Goal: Information Seeking & Learning: Learn about a topic

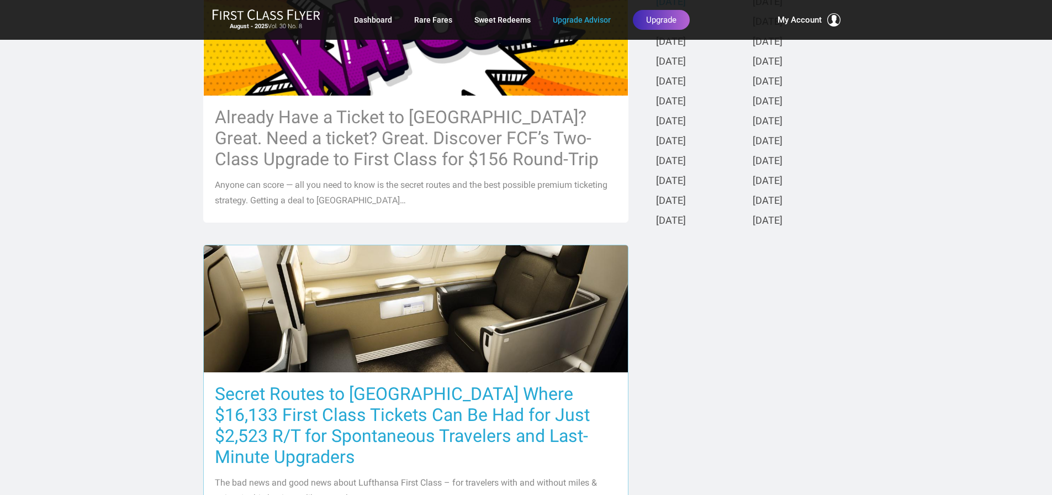
scroll to position [497, 0]
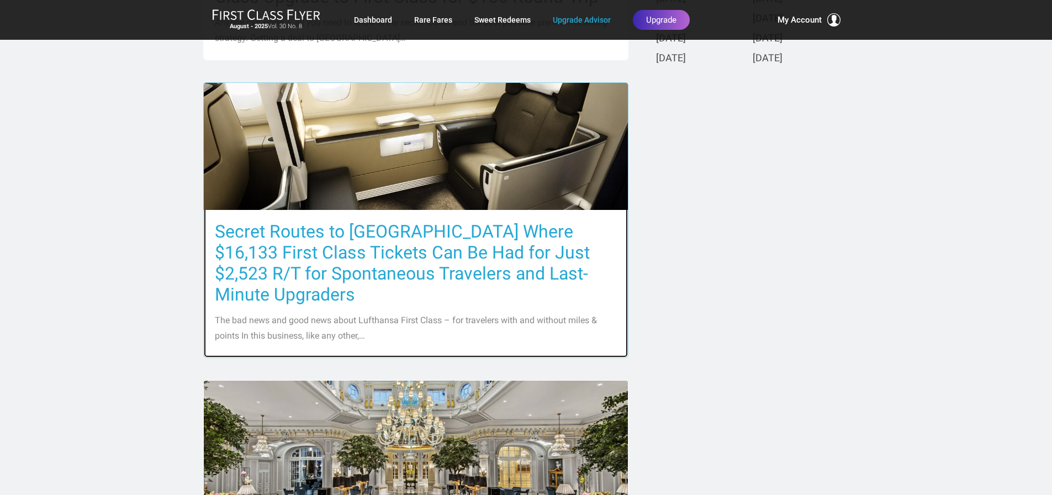
click at [396, 234] on h3 "Secret Routes to [GEOGRAPHIC_DATA] Where $16,133 First Class Tickets Can Be Had…" at bounding box center [416, 263] width 402 height 84
click at [281, 243] on h3 "Secret Routes to [GEOGRAPHIC_DATA] Where $16,133 First Class Tickets Can Be Had…" at bounding box center [416, 263] width 402 height 84
click at [281, 240] on h3 "Secret Routes to [GEOGRAPHIC_DATA] Where $16,133 First Class Tickets Can Be Had…" at bounding box center [416, 263] width 402 height 84
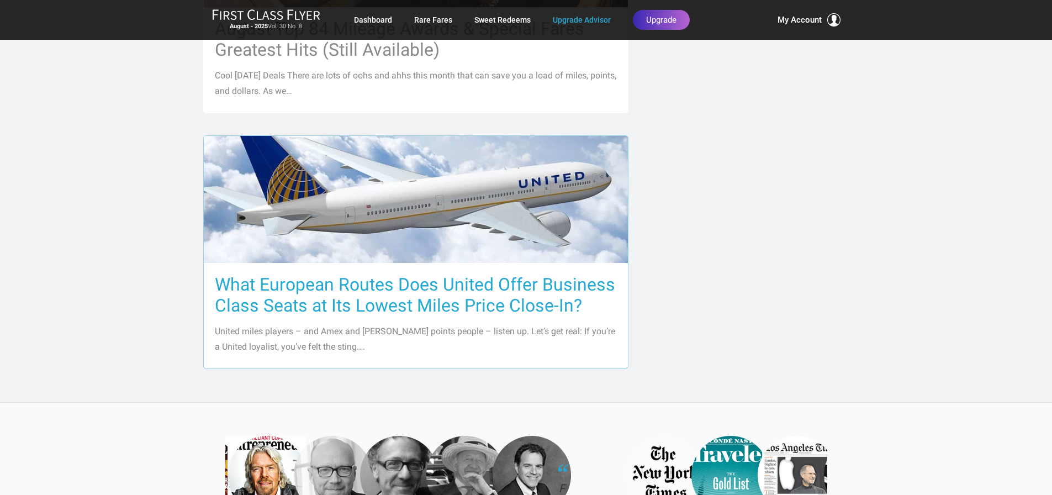
scroll to position [1271, 0]
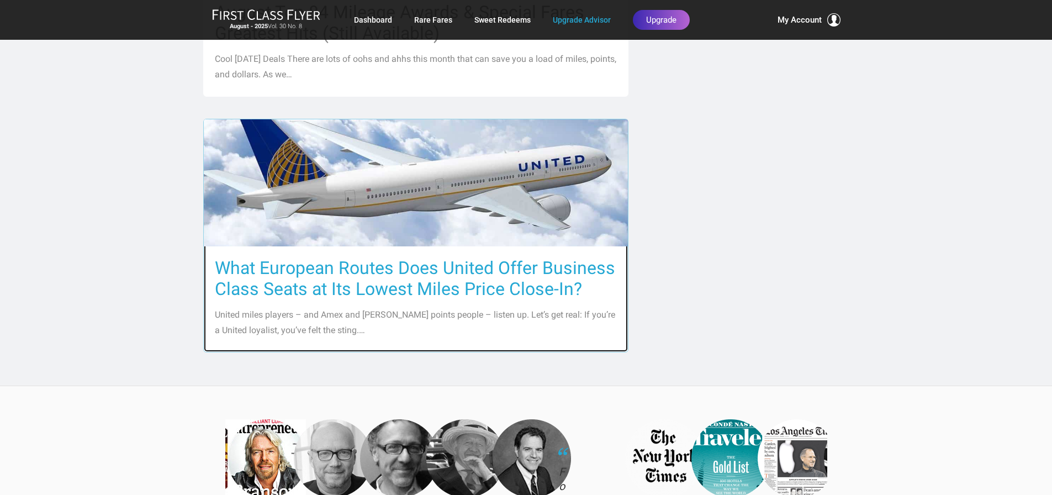
click at [420, 257] on h3 "What European Routes Does United Offer Business Class Seats at Its Lowest Miles…" at bounding box center [416, 278] width 402 height 42
drag, startPoint x: 410, startPoint y: 289, endPoint x: 415, endPoint y: 266, distance: 23.7
click at [410, 307] on p "United miles players – and Amex and [PERSON_NAME] points people – listen up. Le…" at bounding box center [416, 322] width 402 height 31
click at [420, 257] on h3 "What European Routes Does United Offer Business Class Seats at Its Lowest Miles…" at bounding box center [416, 278] width 402 height 42
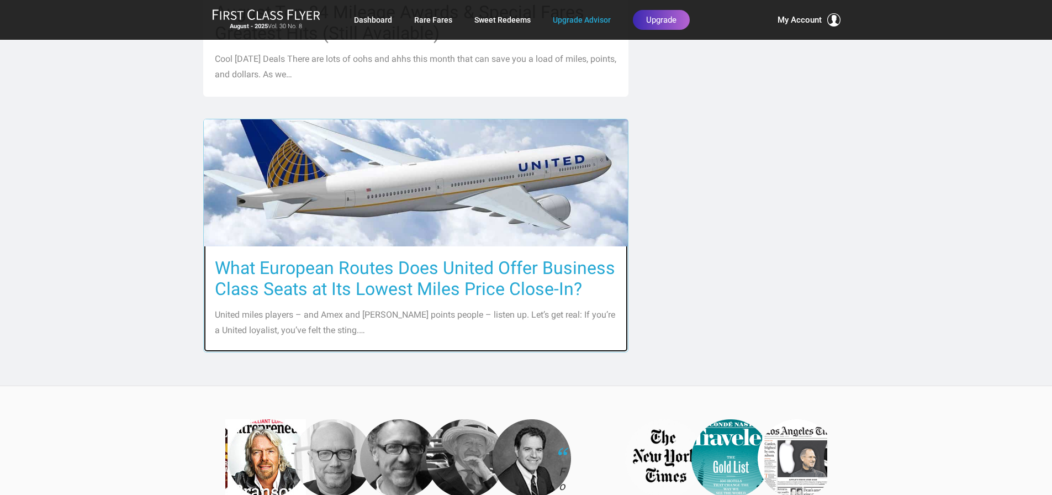
click at [442, 183] on img at bounding box center [416, 183] width 424 height 239
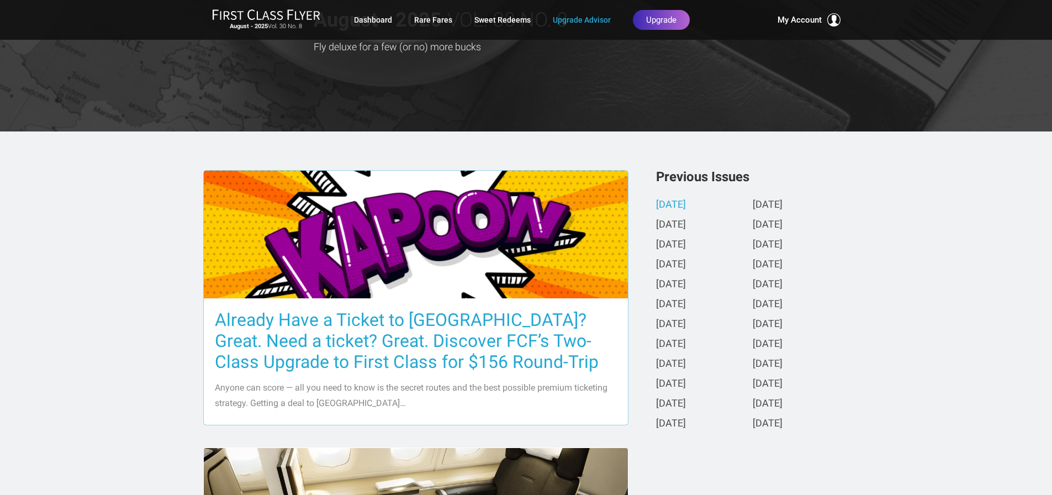
scroll to position [166, 0]
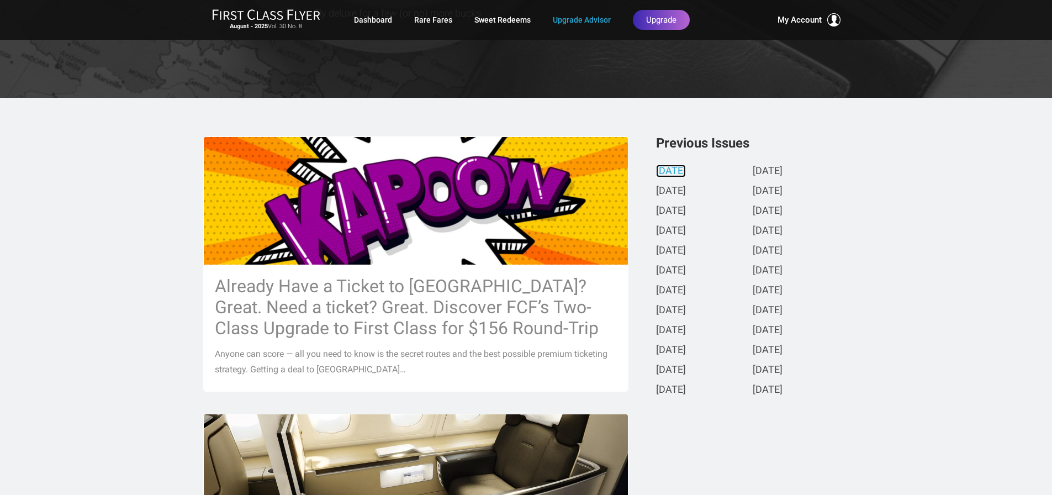
click at [673, 171] on link "[DATE]" at bounding box center [671, 172] width 30 height 12
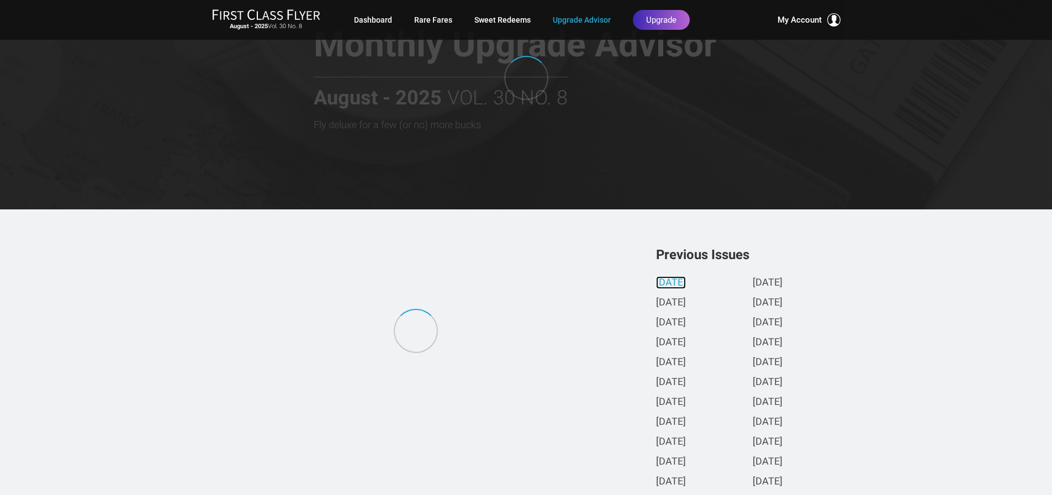
scroll to position [0, 0]
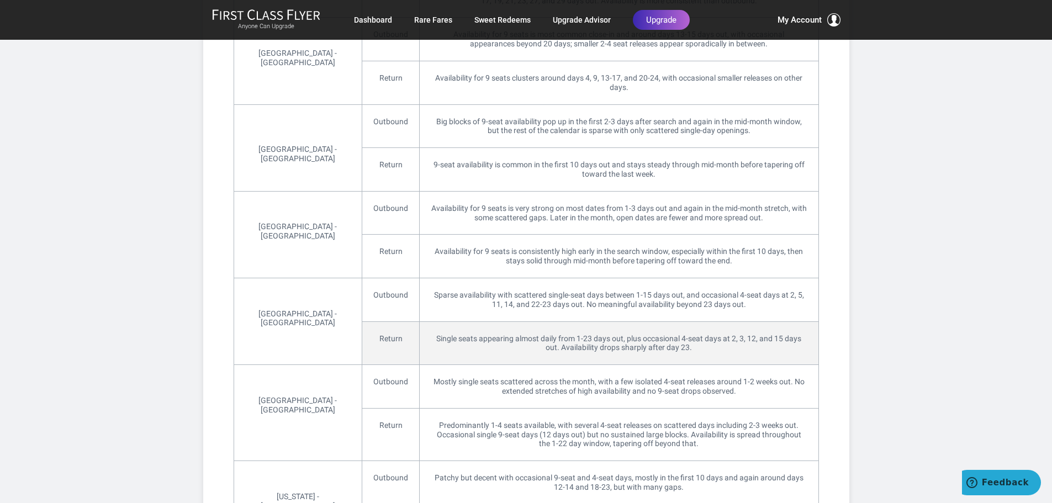
scroll to position [1492, 0]
